Goal: Transaction & Acquisition: Purchase product/service

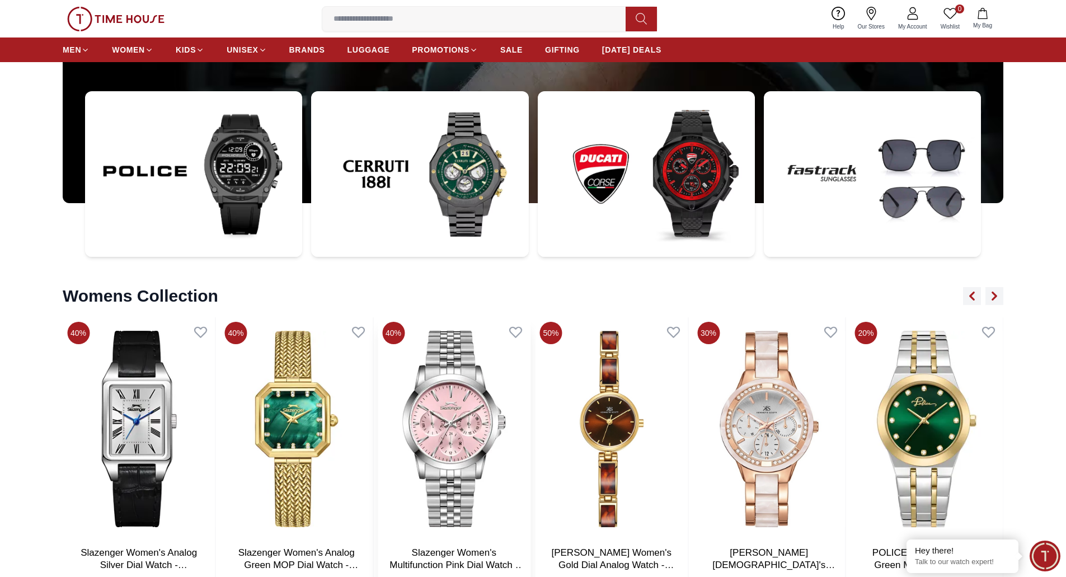
scroll to position [4254, 0]
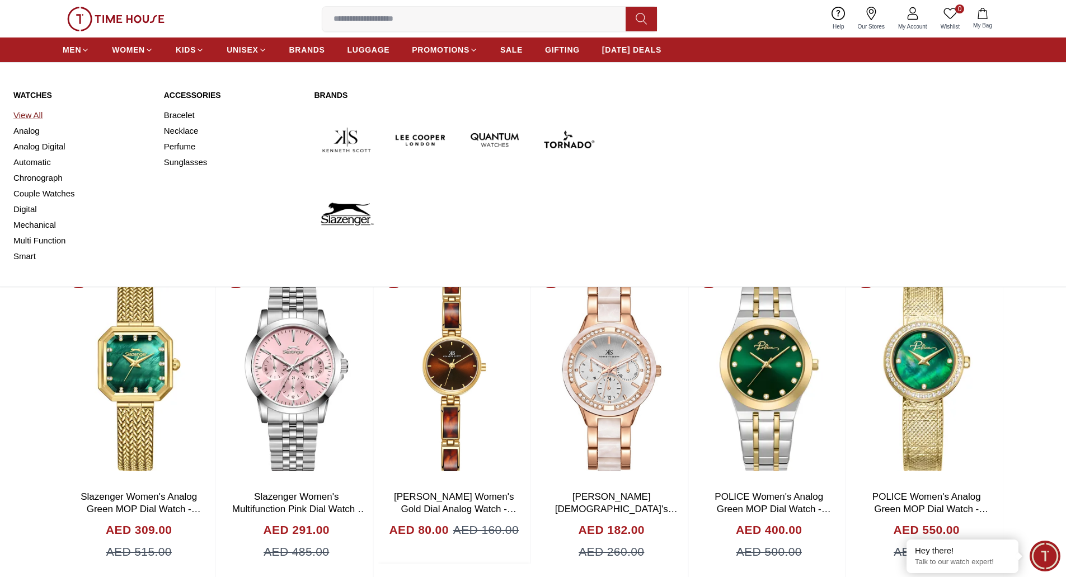
click at [30, 114] on link "View All" at bounding box center [81, 115] width 137 height 16
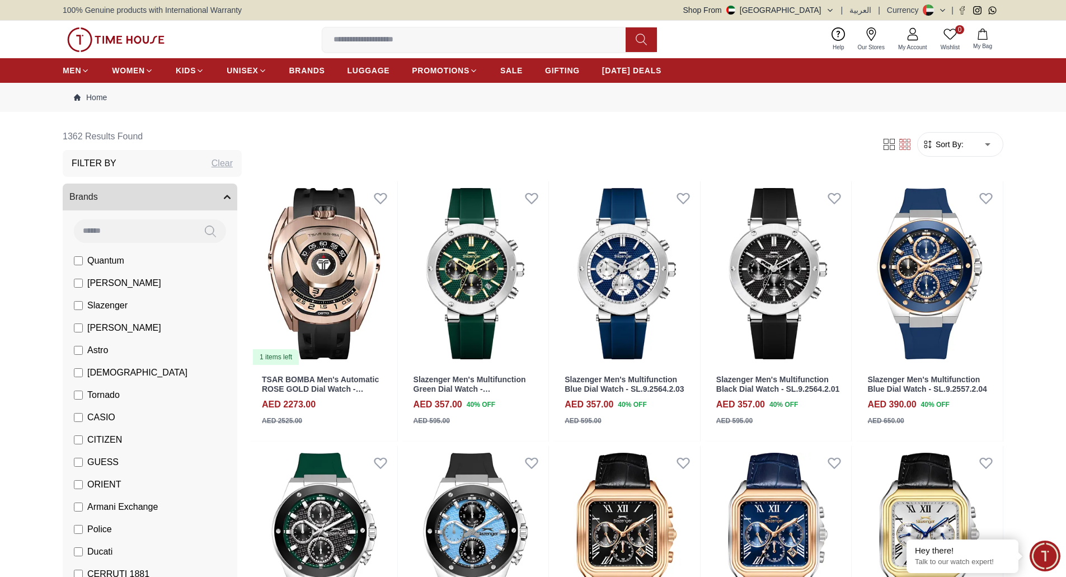
drag, startPoint x: 1025, startPoint y: 205, endPoint x: 1024, endPoint y: 234, distance: 28.6
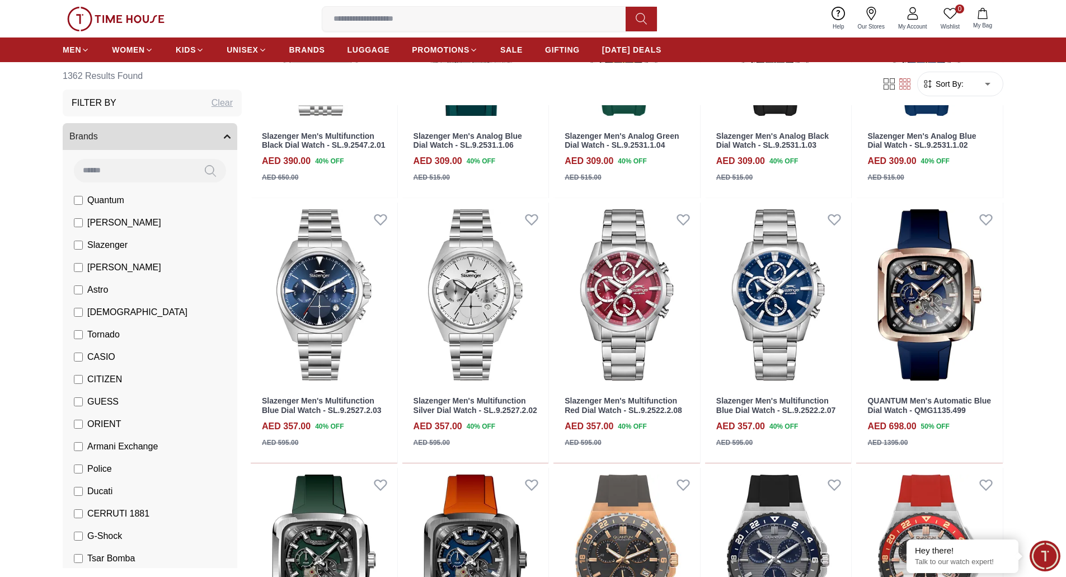
drag, startPoint x: 1029, startPoint y: 329, endPoint x: 1028, endPoint y: 322, distance: 6.8
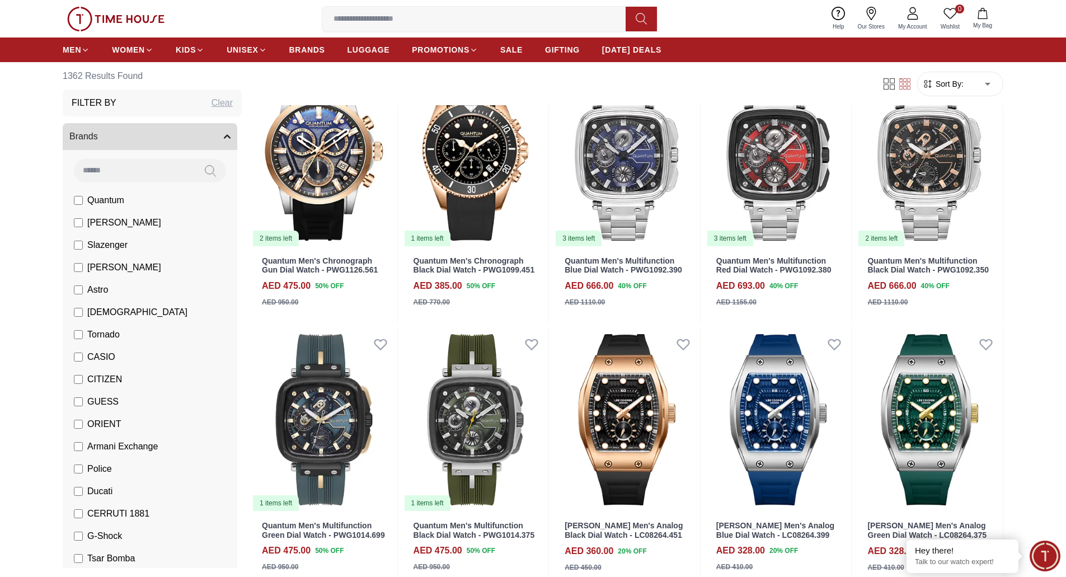
scroll to position [2162, 0]
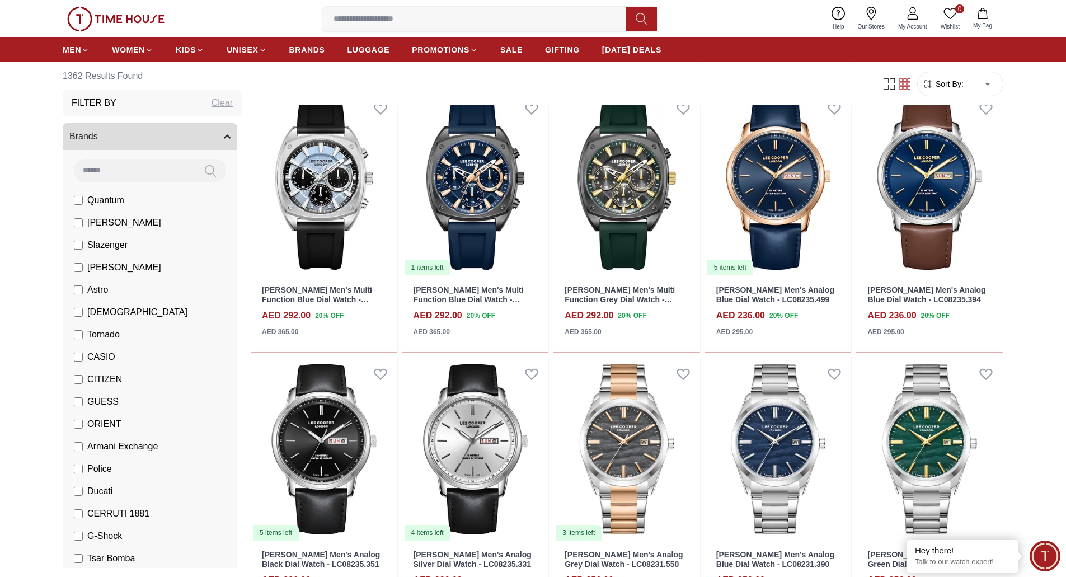
scroll to position [4171, 0]
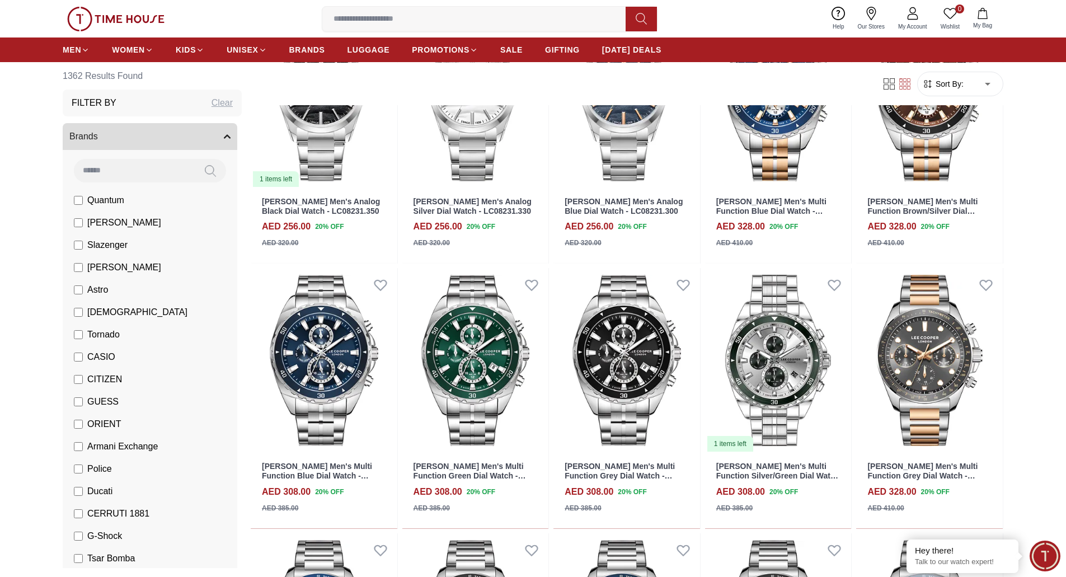
scroll to position [5351, 0]
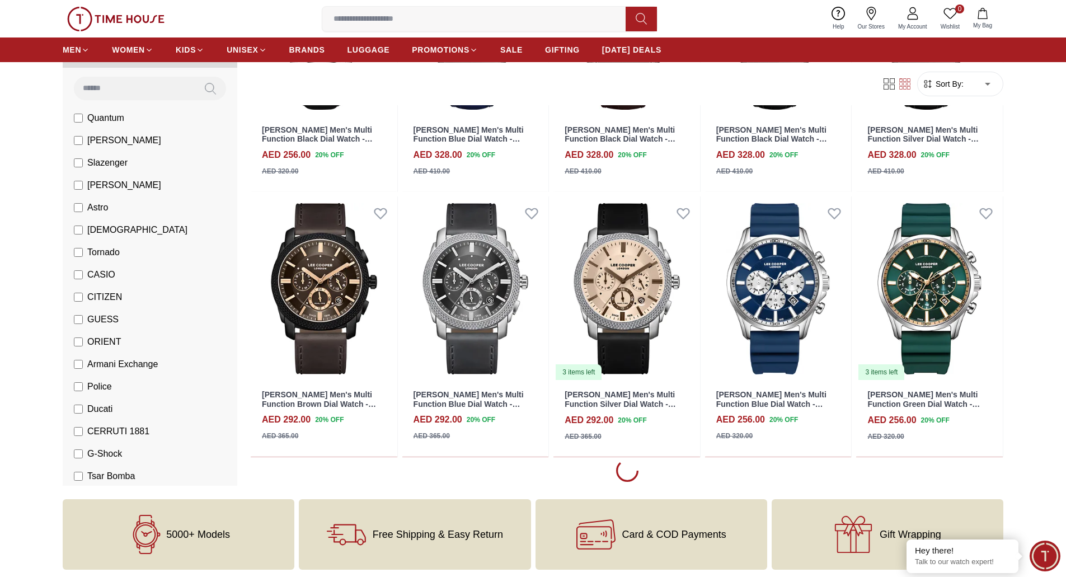
scroll to position [6413, 0]
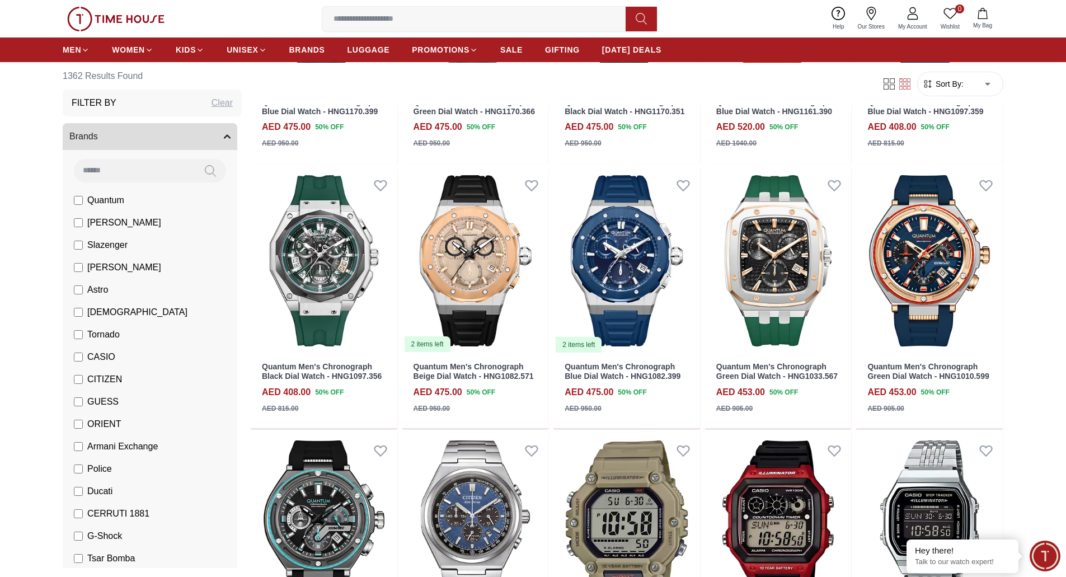
scroll to position [8281, 0]
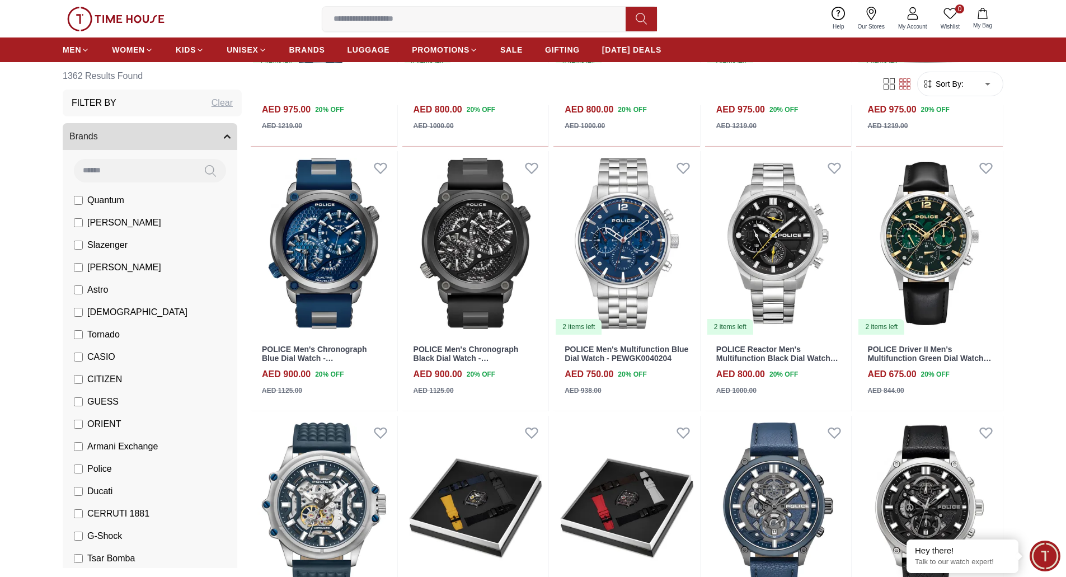
scroll to position [10482, 0]
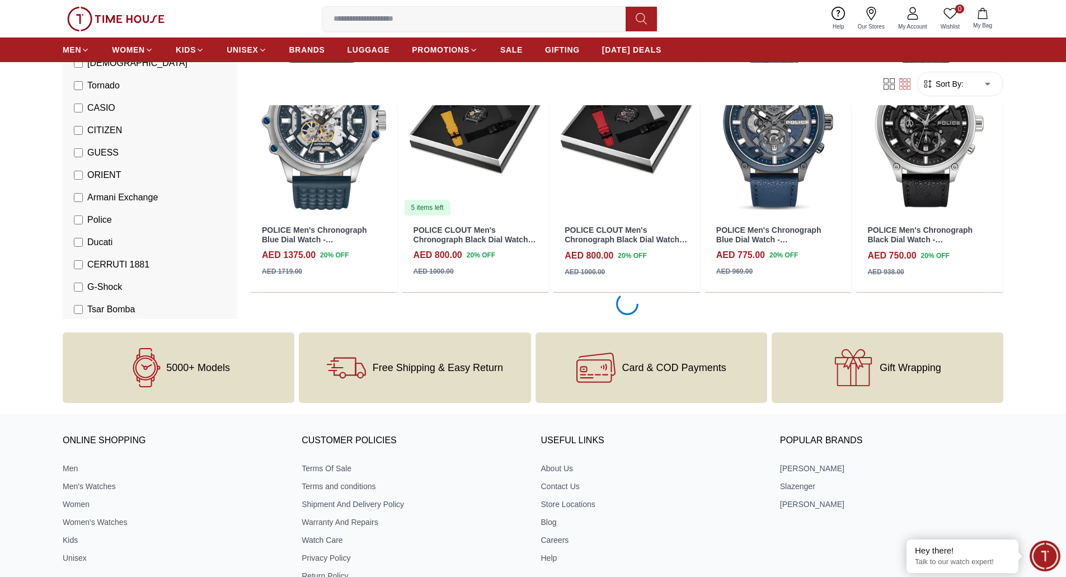
scroll to position [10516, 0]
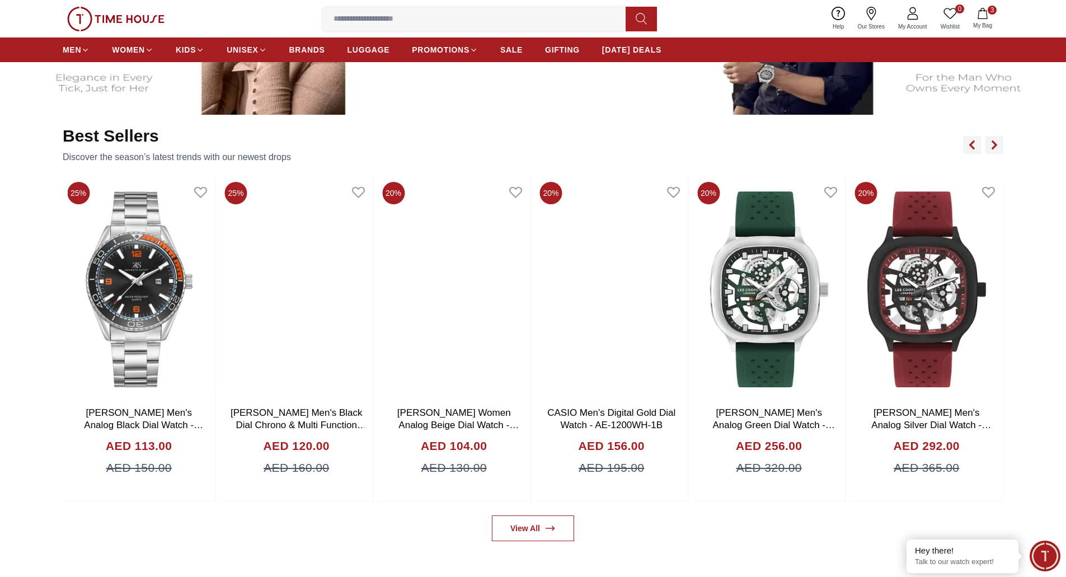
scroll to position [1553, 0]
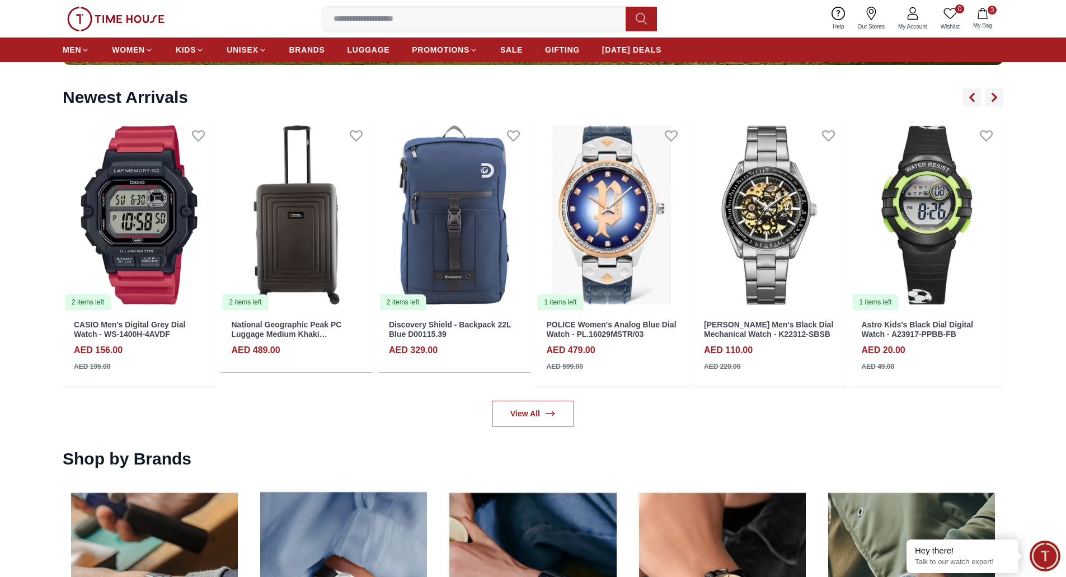
click at [982, 10] on icon "button" at bounding box center [982, 13] width 11 height 11
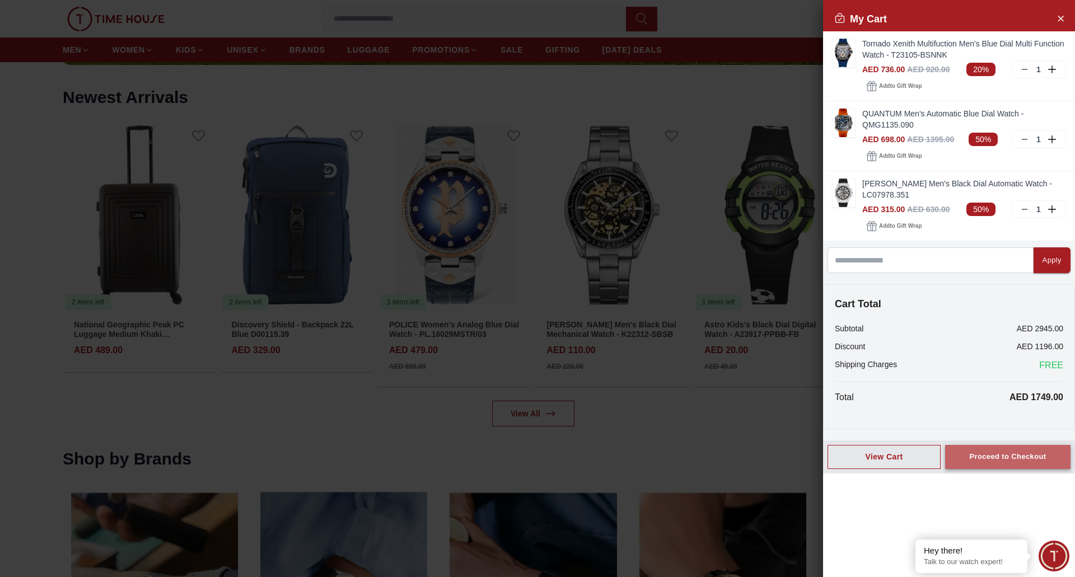
click at [1001, 460] on div "Proceed to Checkout" at bounding box center [1007, 457] width 77 height 13
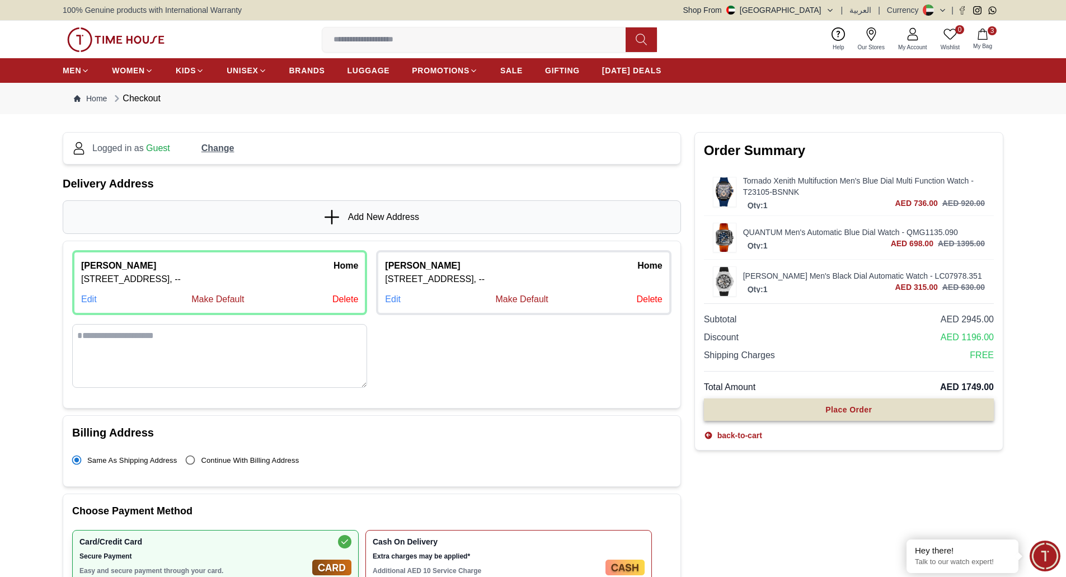
click at [869, 409] on div "Place Order" at bounding box center [849, 409] width 46 height 11
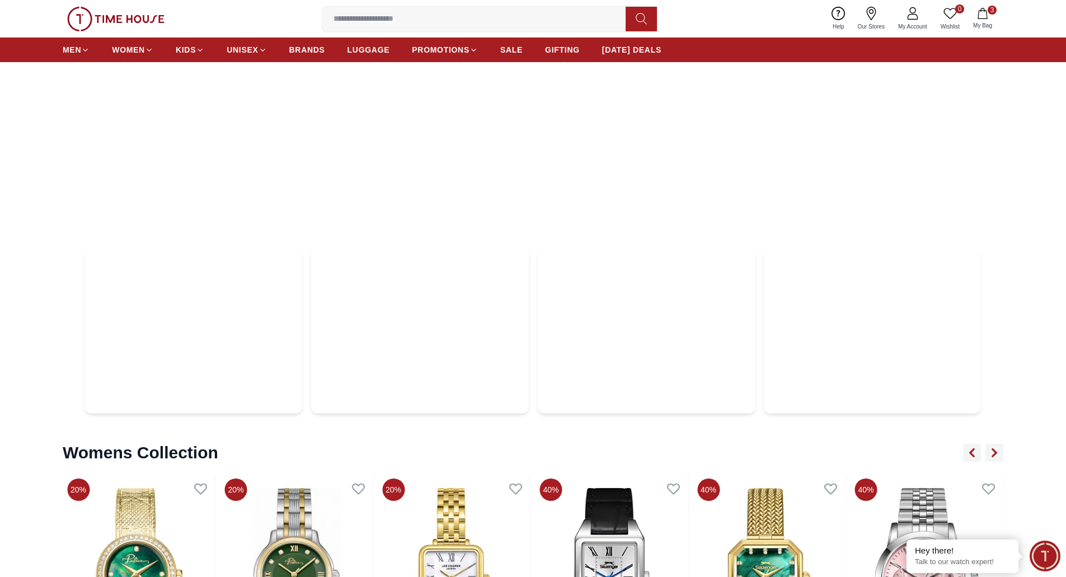
scroll to position [4366, 0]
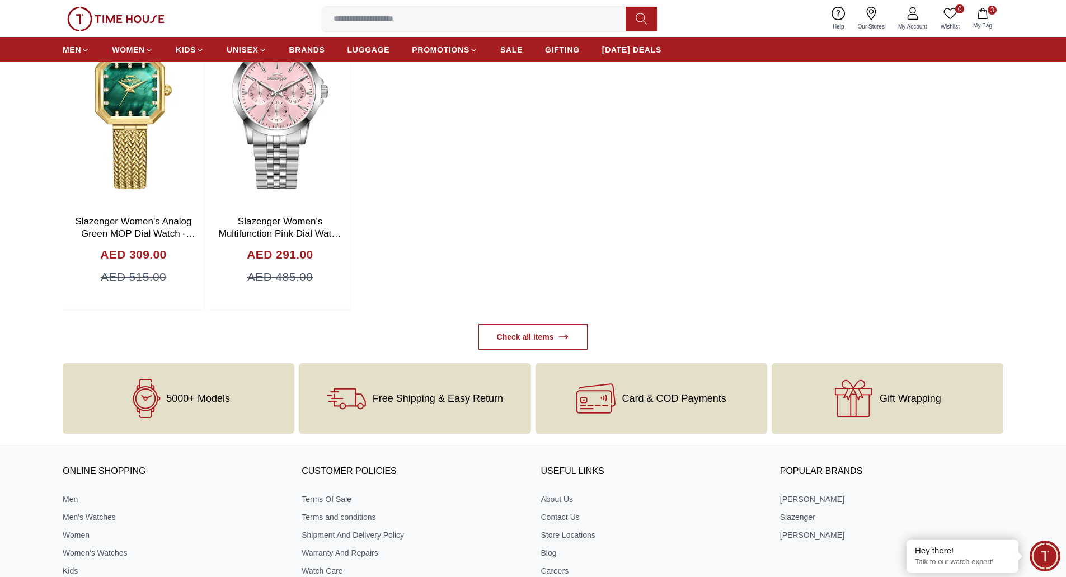
click at [322, 30] on input at bounding box center [478, 19] width 312 height 22
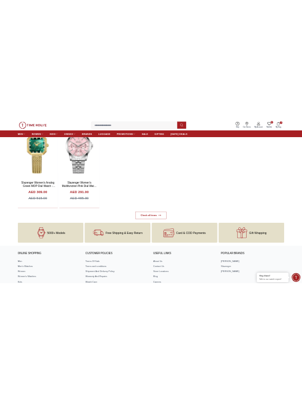
scroll to position [3210, 0]
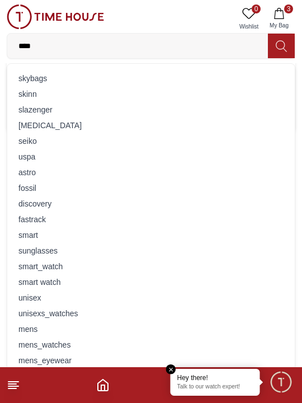
type input "****"
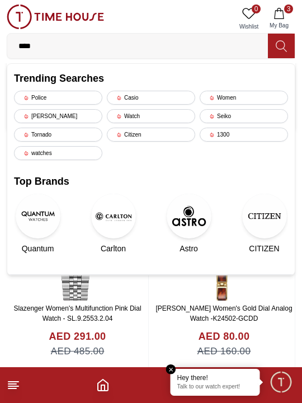
click at [280, 43] on icon at bounding box center [281, 46] width 11 height 13
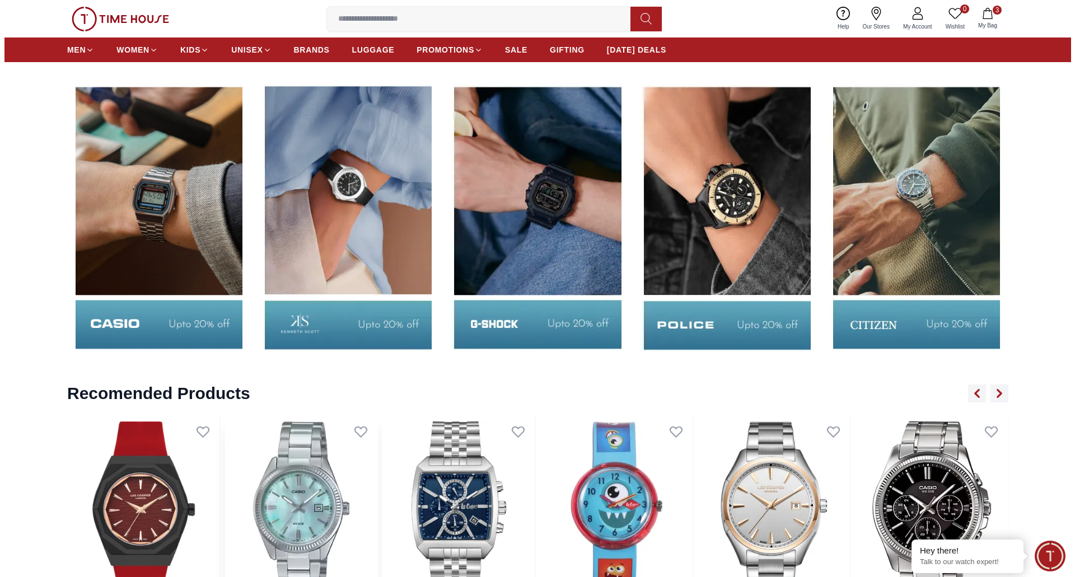
scroll to position [2183, 0]
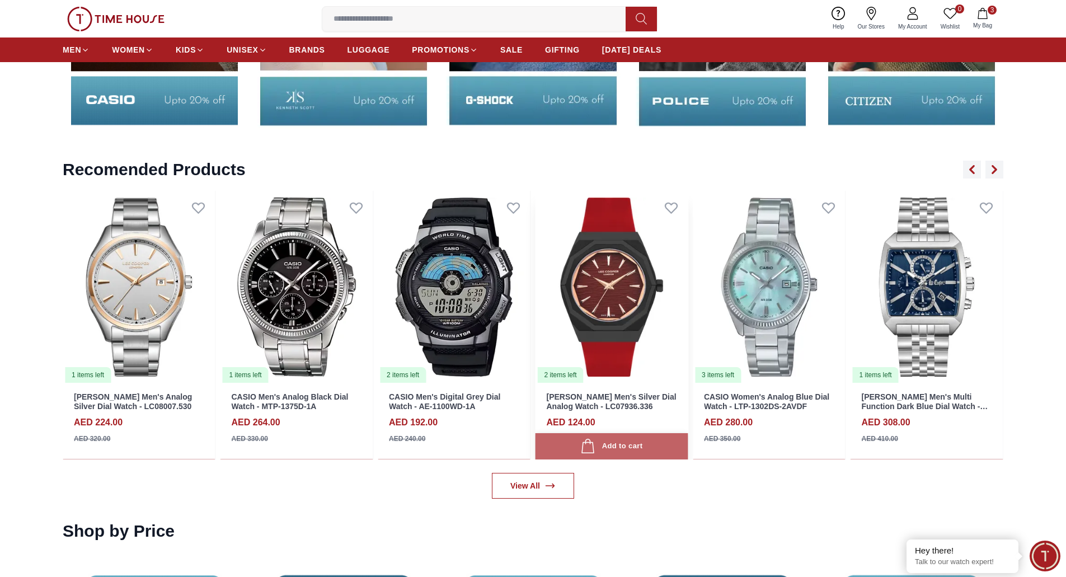
click at [588, 435] on button "Add to cart" at bounding box center [612, 446] width 153 height 26
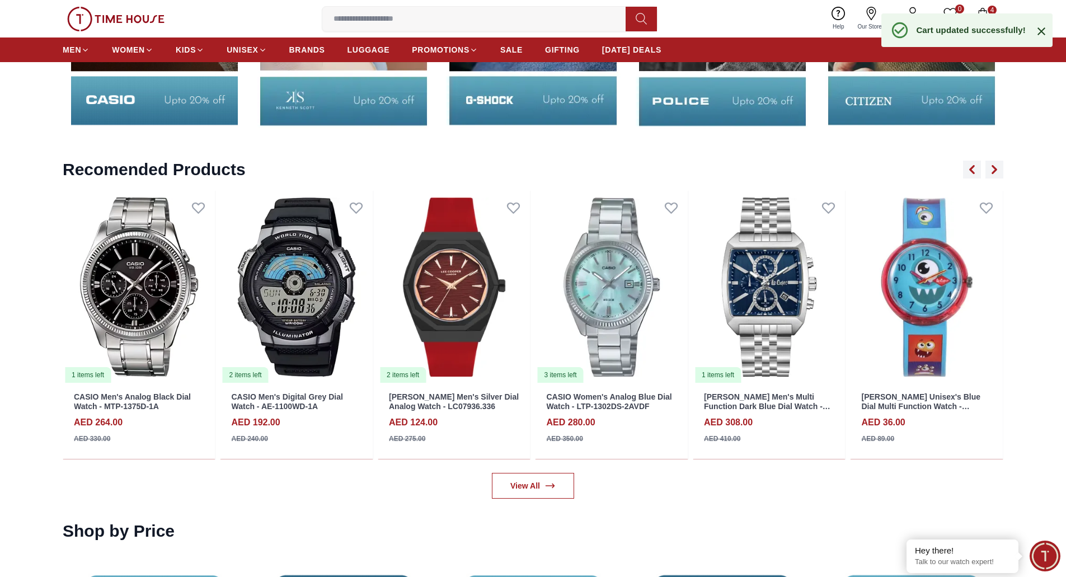
click at [987, 5] on div "Help Our Stores My Account 0 Wishlist 4 My Bag" at bounding box center [912, 18] width 173 height 29
click at [987, 8] on icon "button" at bounding box center [982, 13] width 11 height 11
